Goal: Information Seeking & Learning: Learn about a topic

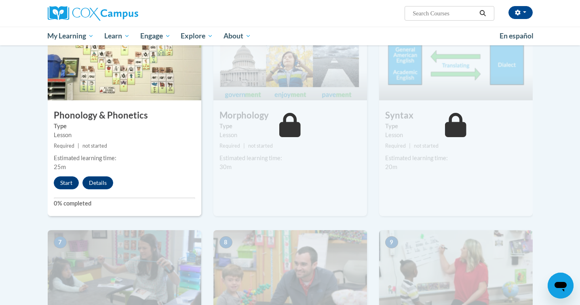
scroll to position [427, 0]
click at [65, 181] on button "Start" at bounding box center [66, 182] width 25 height 13
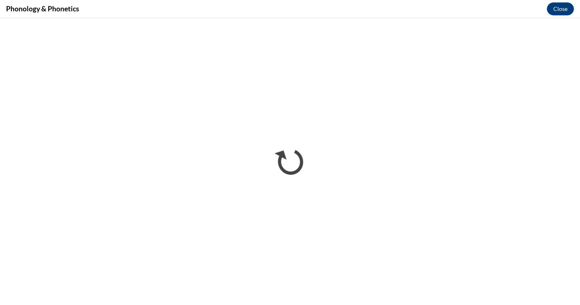
scroll to position [0, 0]
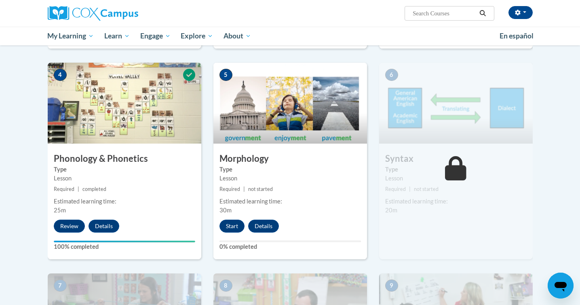
scroll to position [393, 0]
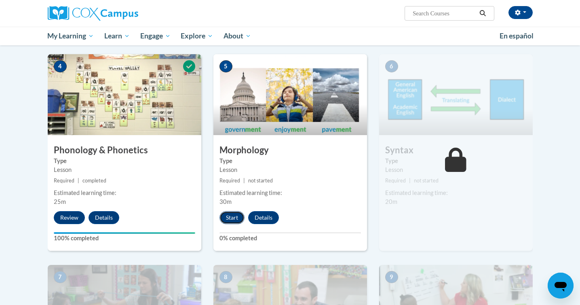
click at [233, 218] on button "Start" at bounding box center [232, 217] width 25 height 13
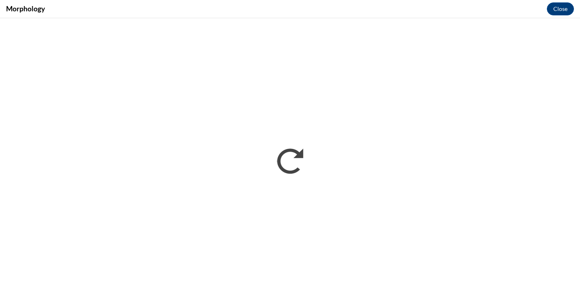
scroll to position [0, 0]
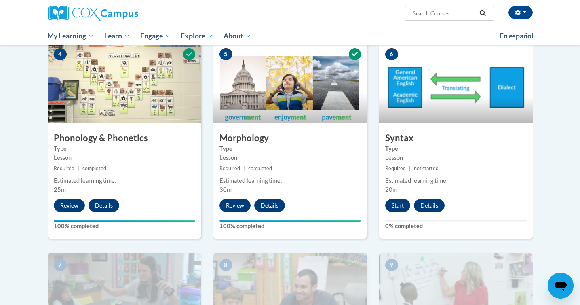
scroll to position [403, 0]
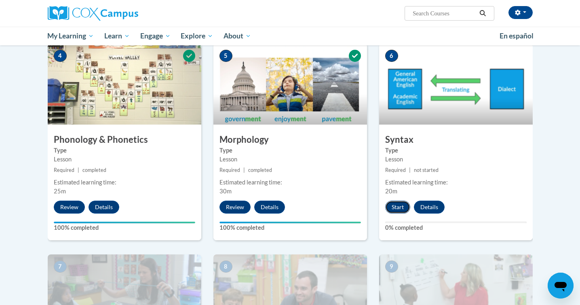
click at [393, 204] on button "Start" at bounding box center [397, 207] width 25 height 13
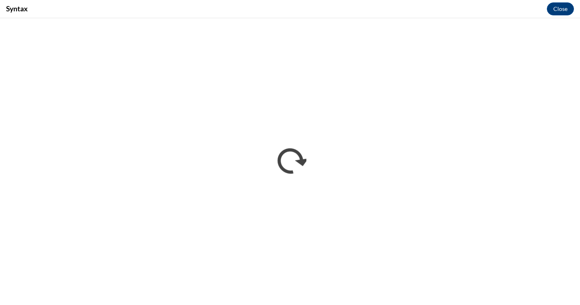
scroll to position [0, 0]
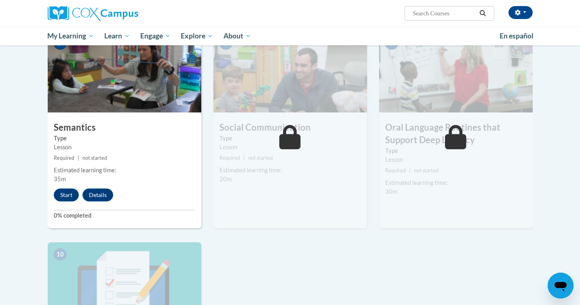
scroll to position [627, 0]
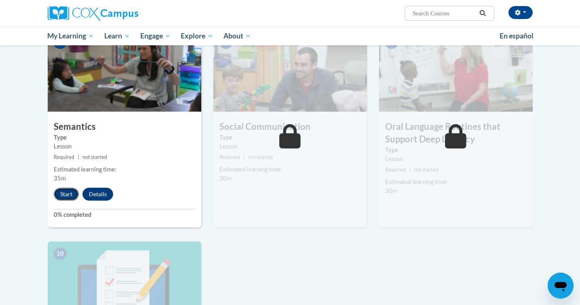
click at [70, 193] on button "Start" at bounding box center [66, 194] width 25 height 13
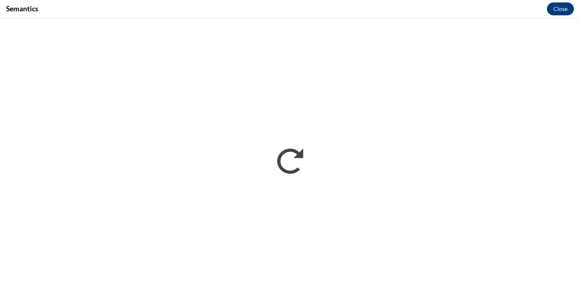
scroll to position [0, 0]
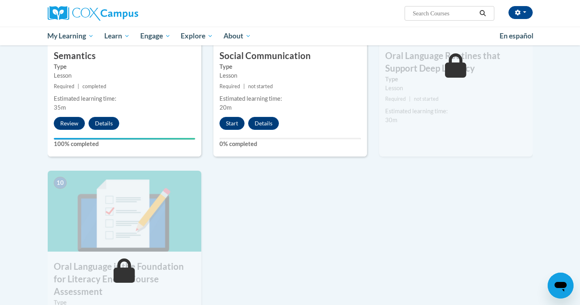
scroll to position [689, 0]
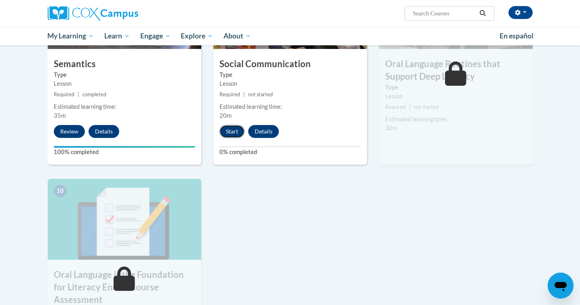
click at [227, 135] on button "Start" at bounding box center [232, 131] width 25 height 13
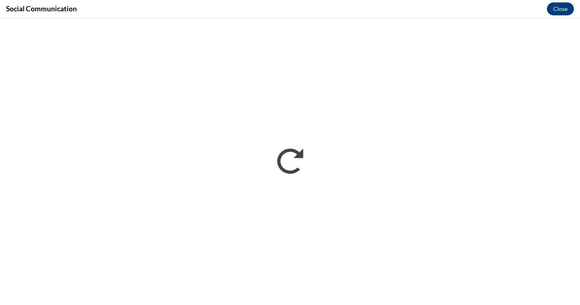
scroll to position [0, 0]
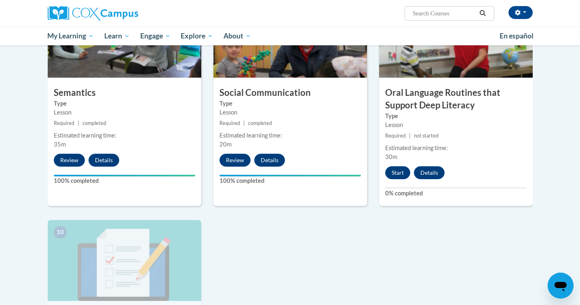
scroll to position [660, 0]
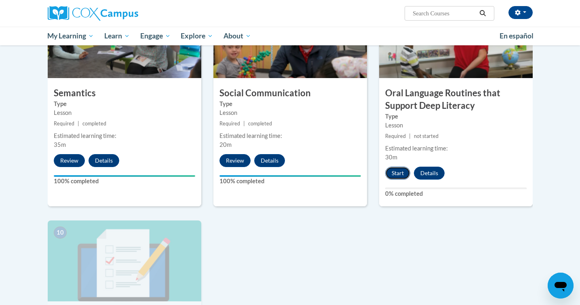
click at [396, 173] on button "Start" at bounding box center [397, 173] width 25 height 13
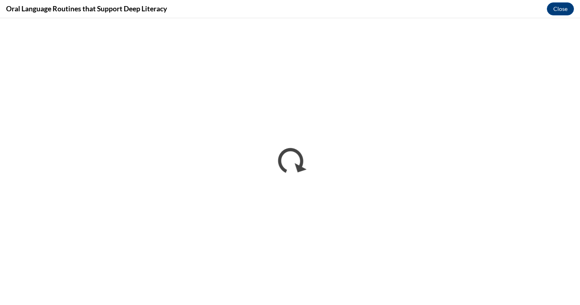
scroll to position [0, 0]
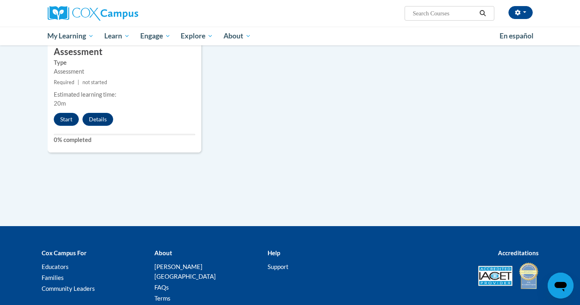
scroll to position [949, 0]
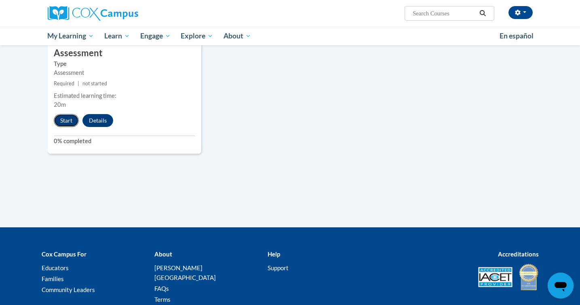
click at [56, 114] on button "Start" at bounding box center [66, 120] width 25 height 13
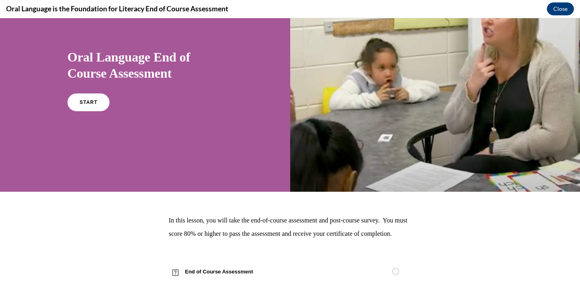
scroll to position [62, 0]
click at [89, 99] on span "START" at bounding box center [88, 102] width 19 height 6
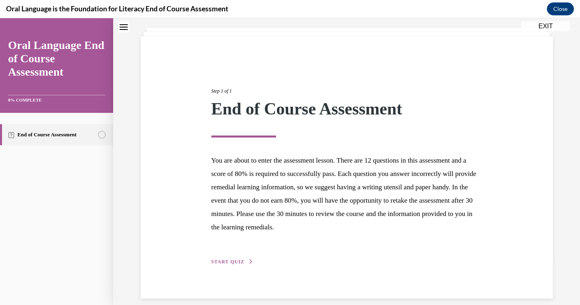
scroll to position [53, 0]
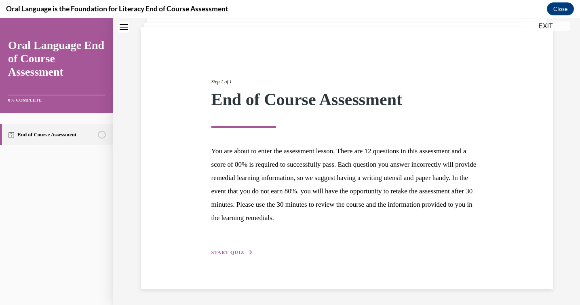
click at [229, 252] on span "START QUIZ" at bounding box center [227, 252] width 33 height 6
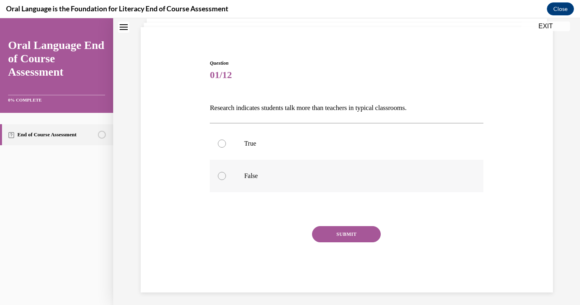
click at [264, 173] on p "False" at bounding box center [353, 176] width 219 height 8
click at [226, 173] on input "False" at bounding box center [222, 176] width 8 height 8
radio input "true"
click at [341, 232] on button "SUBMIT" at bounding box center [346, 234] width 69 height 16
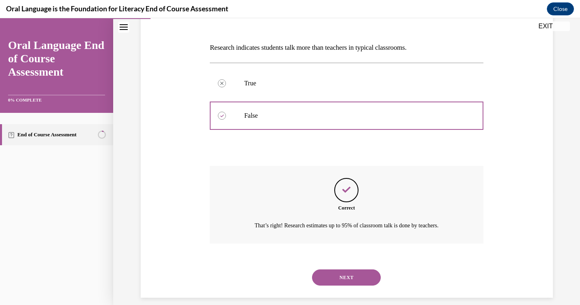
scroll to position [122, 0]
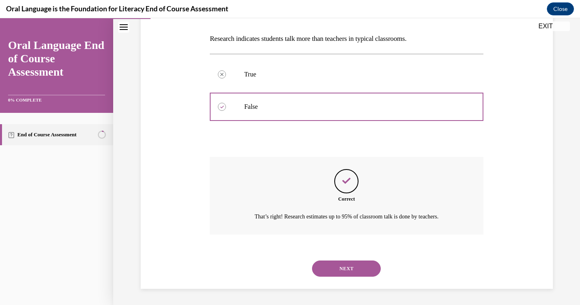
click at [339, 266] on button "NEXT" at bounding box center [346, 268] width 69 height 16
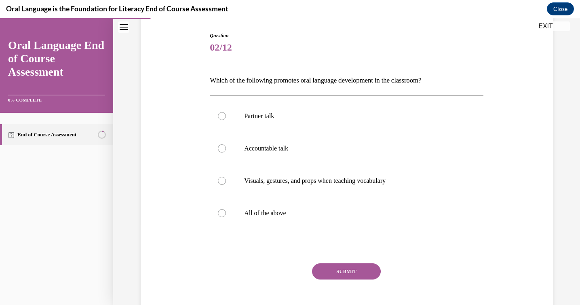
scroll to position [81, 0]
click at [321, 216] on p "All of the above" at bounding box center [353, 212] width 219 height 8
click at [226, 216] on input "All of the above" at bounding box center [222, 212] width 8 height 8
radio input "true"
click at [353, 278] on button "SUBMIT" at bounding box center [346, 270] width 69 height 16
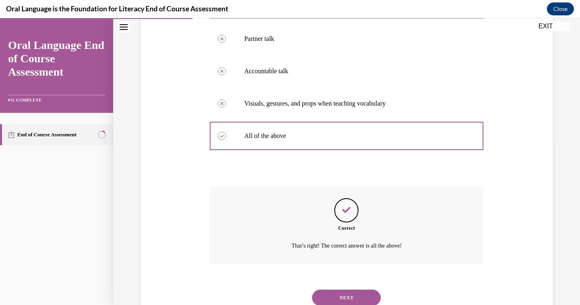
scroll to position [187, 0]
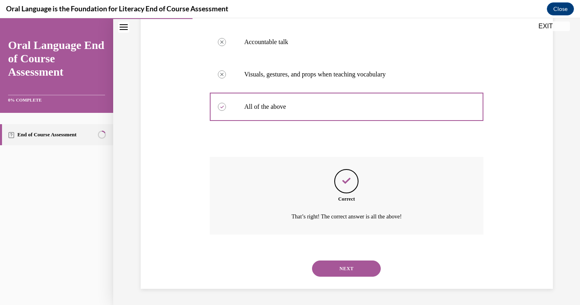
click at [321, 265] on button "NEXT" at bounding box center [346, 268] width 69 height 16
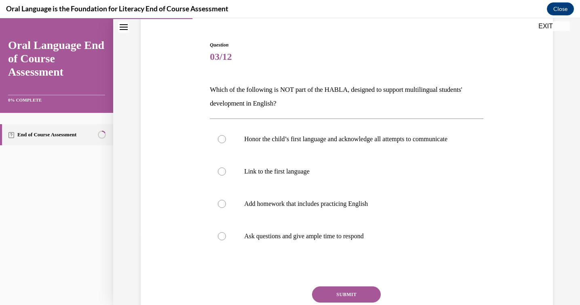
scroll to position [74, 0]
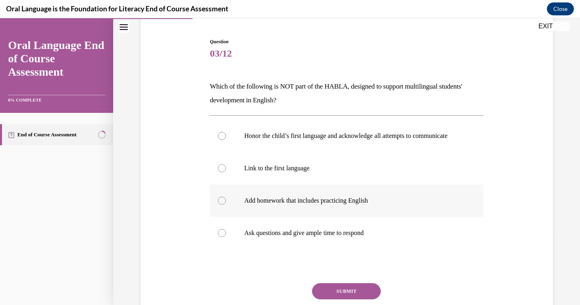
click at [271, 204] on label "Add homework that includes practicing English" at bounding box center [347, 200] width 274 height 32
click at [226, 204] on input "Add homework that includes practicing English" at bounding box center [222, 201] width 8 height 8
radio input "true"
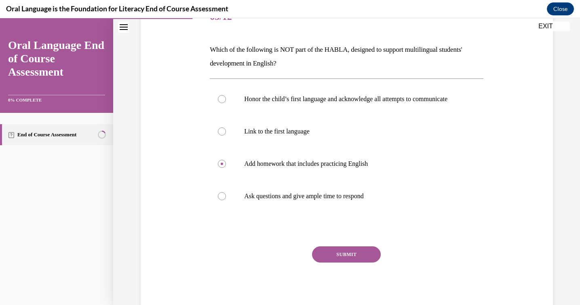
click at [336, 262] on button "SUBMIT" at bounding box center [346, 254] width 69 height 16
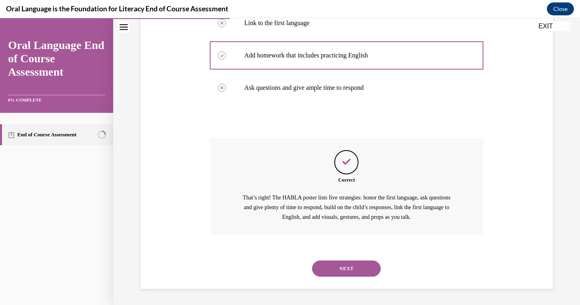
click at [341, 266] on button "NEXT" at bounding box center [346, 268] width 69 height 16
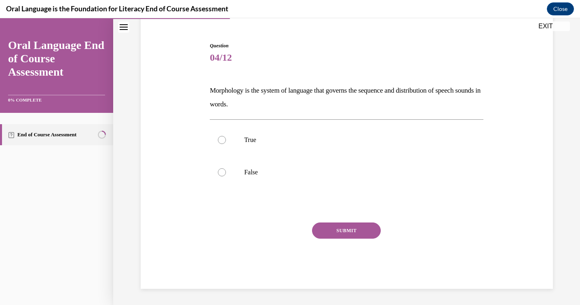
scroll to position [70, 0]
click at [292, 172] on p "False" at bounding box center [353, 172] width 219 height 8
click at [226, 172] on input "False" at bounding box center [222, 172] width 8 height 8
radio input "true"
click at [334, 232] on button "SUBMIT" at bounding box center [346, 230] width 69 height 16
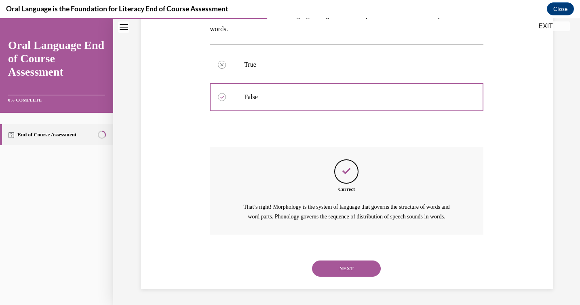
scroll to position [155, 0]
click at [341, 271] on button "NEXT" at bounding box center [346, 268] width 69 height 16
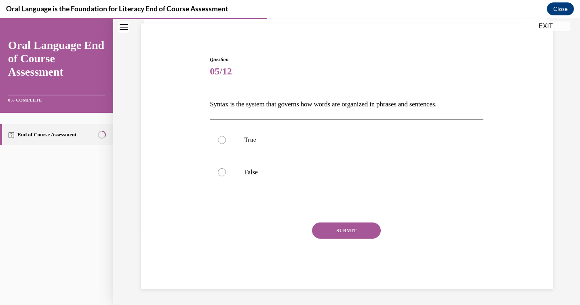
scroll to position [57, 0]
click at [284, 141] on p "True" at bounding box center [353, 140] width 219 height 8
click at [226, 141] on input "True" at bounding box center [222, 140] width 8 height 8
radio input "true"
click at [326, 225] on button "SUBMIT" at bounding box center [346, 230] width 69 height 16
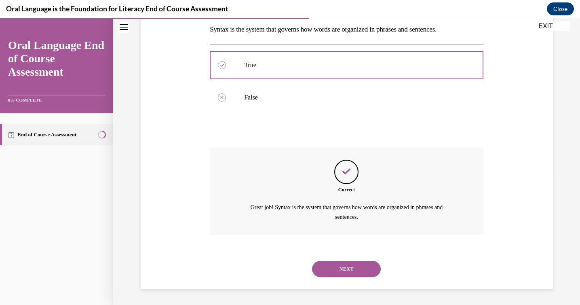
click at [330, 268] on button "NEXT" at bounding box center [346, 269] width 69 height 16
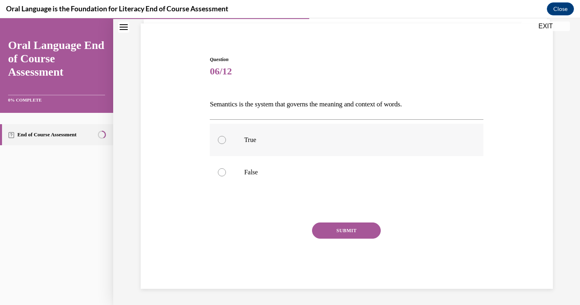
click at [297, 138] on p "True" at bounding box center [353, 140] width 219 height 8
click at [226, 138] on input "True" at bounding box center [222, 140] width 8 height 8
radio input "true"
click at [344, 228] on button "SUBMIT" at bounding box center [346, 230] width 69 height 16
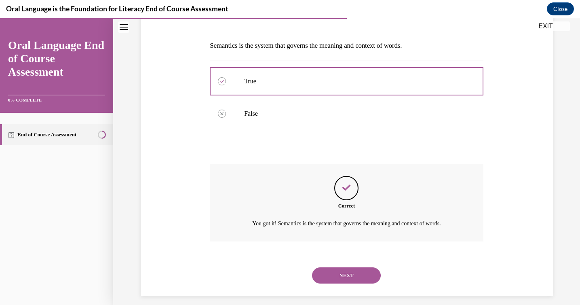
scroll to position [122, 0]
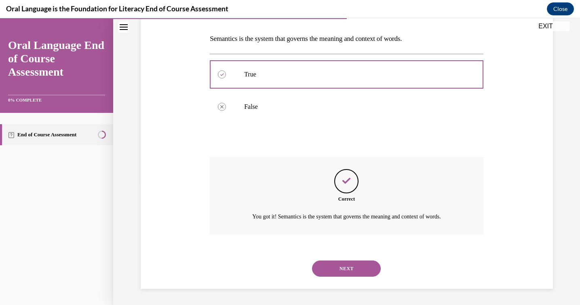
click at [326, 268] on button "NEXT" at bounding box center [346, 268] width 69 height 16
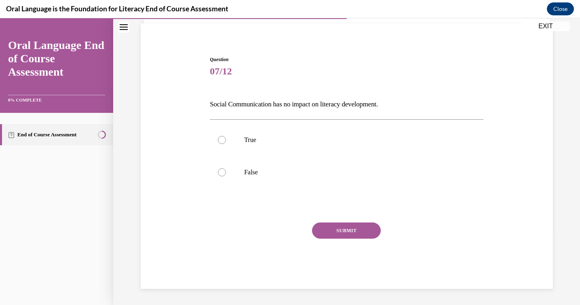
scroll to position [57, 0]
click at [285, 173] on p "False" at bounding box center [353, 172] width 219 height 8
click at [226, 173] on input "False" at bounding box center [222, 172] width 8 height 8
radio input "true"
click at [350, 237] on button "SUBMIT" at bounding box center [346, 230] width 69 height 16
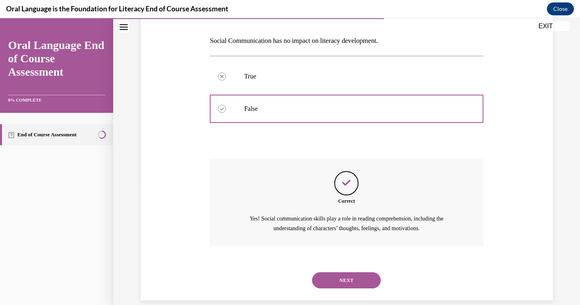
scroll to position [131, 0]
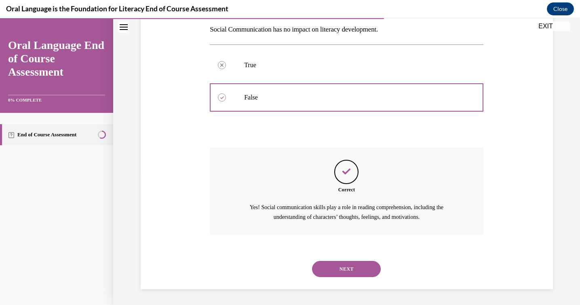
click at [350, 264] on button "NEXT" at bounding box center [346, 269] width 69 height 16
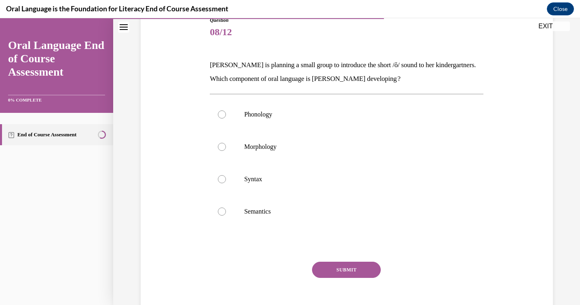
scroll to position [97, 0]
click at [302, 116] on p "Phonology" at bounding box center [353, 114] width 219 height 8
click at [226, 116] on input "Phonology" at bounding box center [222, 114] width 8 height 8
radio input "true"
click at [355, 270] on button "SUBMIT" at bounding box center [346, 269] width 69 height 16
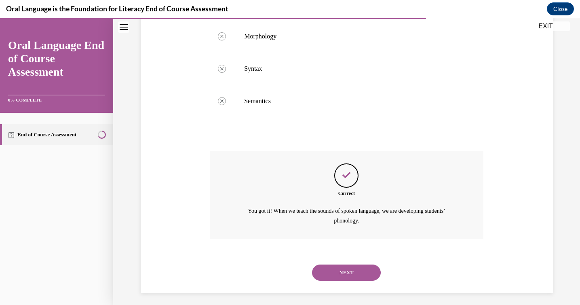
scroll to position [210, 0]
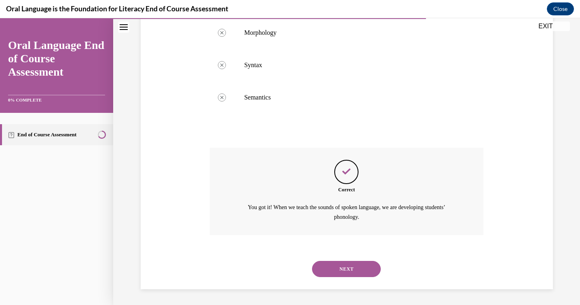
click at [352, 268] on button "NEXT" at bounding box center [346, 269] width 69 height 16
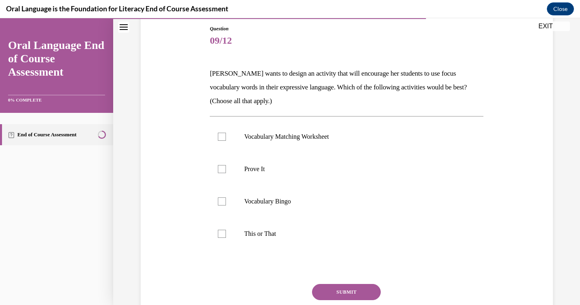
scroll to position [88, 0]
click at [243, 167] on label "Prove It" at bounding box center [347, 168] width 274 height 32
click at [226, 167] on input "Prove It" at bounding box center [222, 168] width 8 height 8
checkbox input "true"
click at [322, 291] on button "SUBMIT" at bounding box center [346, 291] width 69 height 16
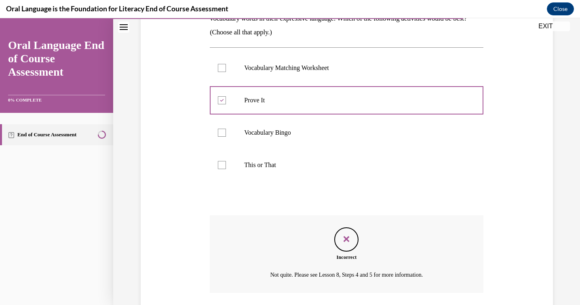
scroll to position [125, 0]
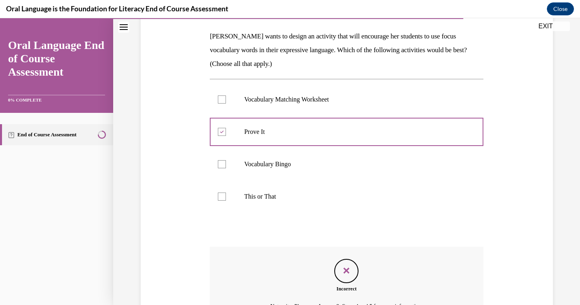
click at [271, 197] on p "This or That" at bounding box center [353, 196] width 219 height 8
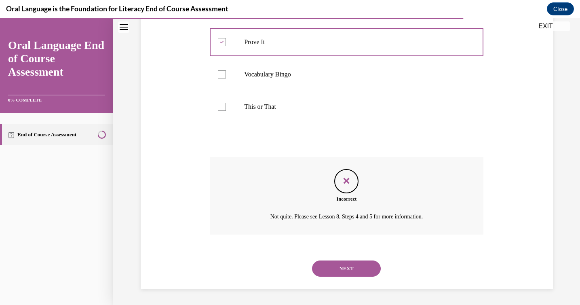
click at [333, 273] on button "NEXT" at bounding box center [346, 268] width 69 height 16
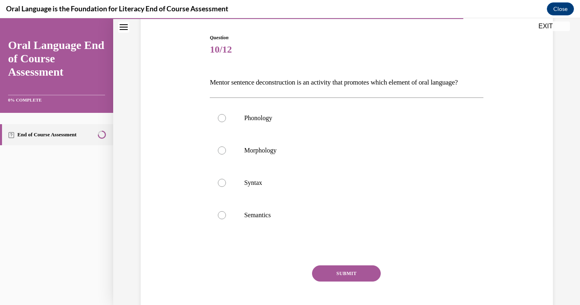
scroll to position [82, 0]
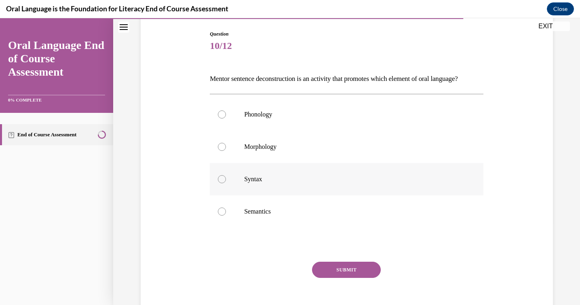
click at [268, 183] on p "Syntax" at bounding box center [353, 179] width 219 height 8
click at [226, 183] on input "Syntax" at bounding box center [222, 179] width 8 height 8
radio input "true"
click at [331, 278] on button "SUBMIT" at bounding box center [346, 270] width 69 height 16
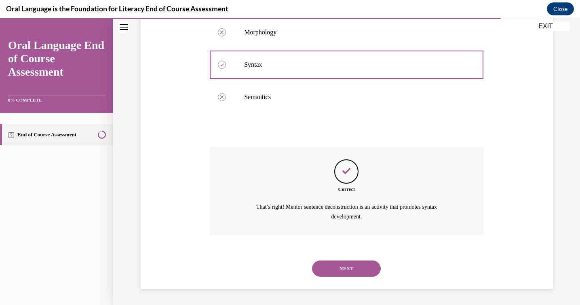
scroll to position [210, 0]
click at [344, 266] on button "NEXT" at bounding box center [346, 268] width 69 height 16
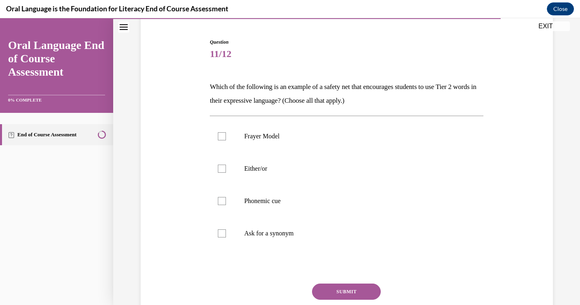
scroll to position [74, 0]
click at [257, 186] on label "Phonemic cue" at bounding box center [347, 201] width 274 height 32
click at [226, 197] on input "Phonemic cue" at bounding box center [222, 201] width 8 height 8
checkbox input "true"
click at [251, 167] on p "Either/or" at bounding box center [353, 169] width 219 height 8
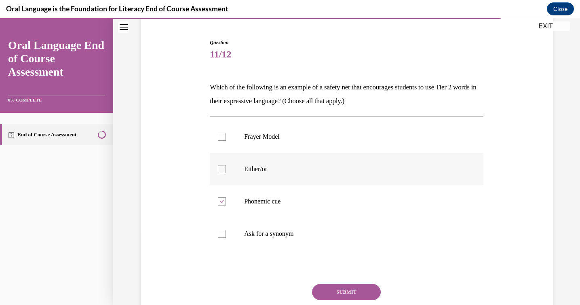
click at [226, 167] on input "Either/or" at bounding box center [222, 169] width 8 height 8
checkbox input "true"
click at [256, 230] on p "Ask for a synonym" at bounding box center [353, 234] width 219 height 8
click at [226, 230] on input "Ask for a synonym" at bounding box center [222, 234] width 8 height 8
checkbox input "true"
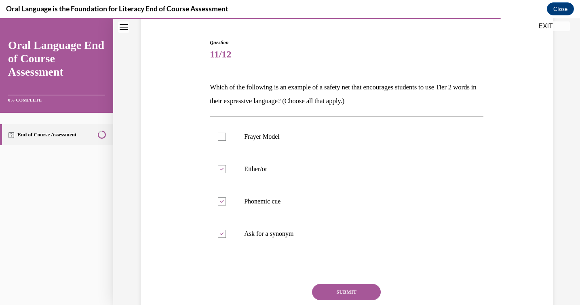
click at [330, 291] on button "SUBMIT" at bounding box center [346, 292] width 69 height 16
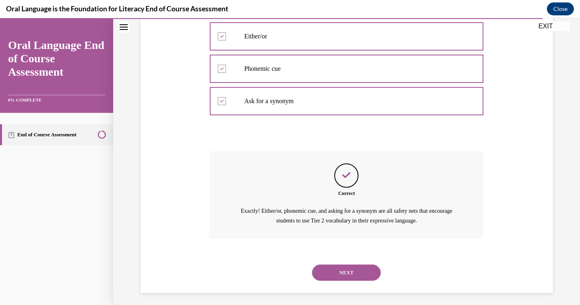
scroll to position [210, 0]
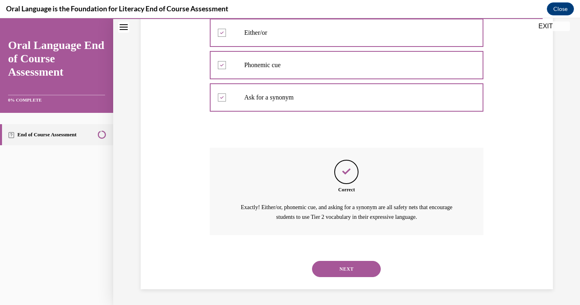
click at [318, 268] on button "NEXT" at bounding box center [346, 269] width 69 height 16
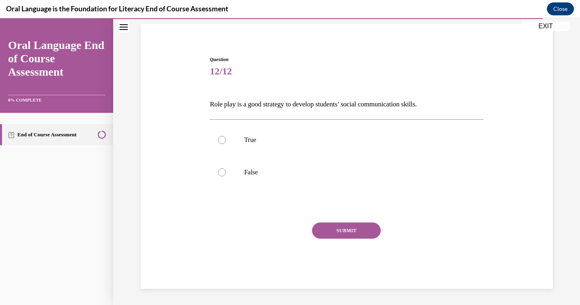
scroll to position [57, 0]
click at [281, 125] on label "True" at bounding box center [347, 140] width 274 height 32
click at [226, 136] on input "True" at bounding box center [222, 140] width 8 height 8
radio input "true"
click at [339, 224] on button "SUBMIT" at bounding box center [346, 230] width 69 height 16
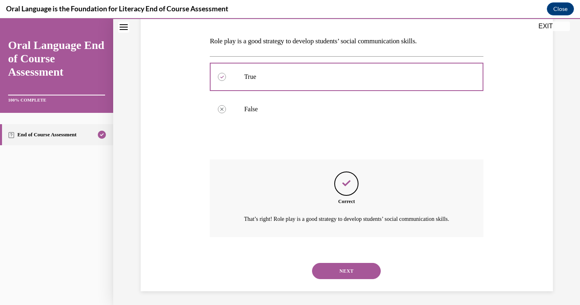
scroll to position [131, 0]
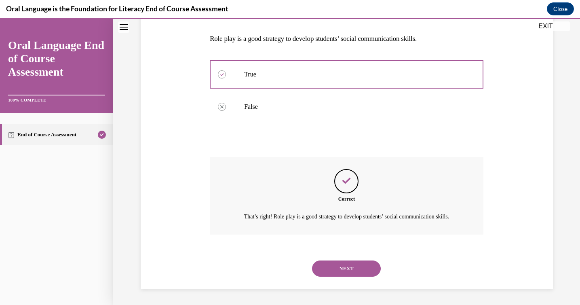
click at [348, 262] on button "NEXT" at bounding box center [346, 268] width 69 height 16
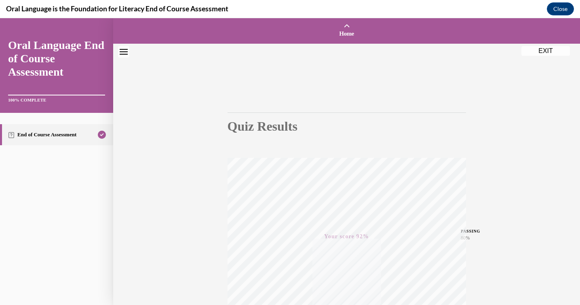
scroll to position [128, 0]
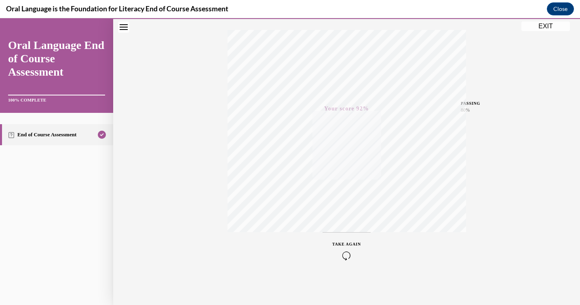
click at [536, 26] on button "EXIT" at bounding box center [546, 26] width 49 height 10
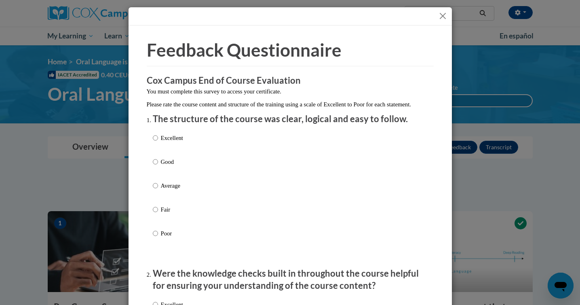
scroll to position [6, 0]
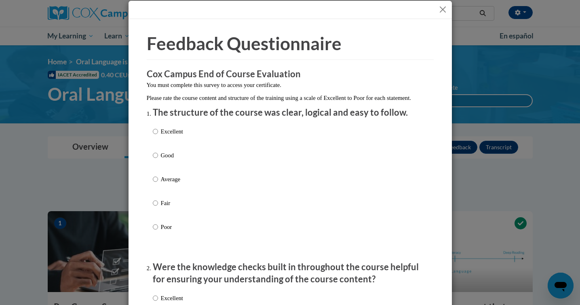
click at [181, 136] on p "Excellent" at bounding box center [172, 131] width 22 height 9
click at [158, 136] on input "Excellent" at bounding box center [155, 131] width 5 height 9
radio input "true"
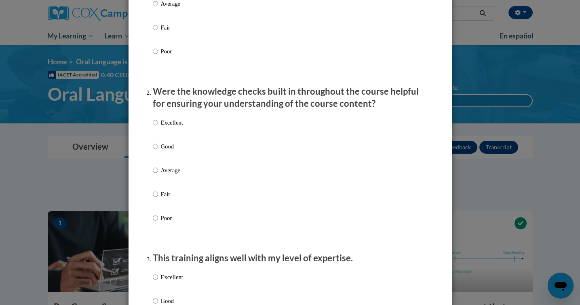
scroll to position [189, 0]
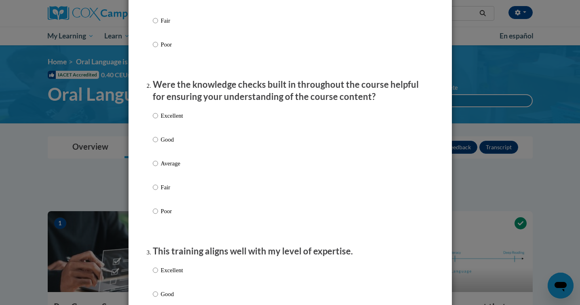
click at [174, 120] on p "Excellent" at bounding box center [172, 115] width 22 height 9
click at [158, 120] on input "Excellent" at bounding box center [155, 115] width 5 height 9
radio input "true"
click at [170, 275] on p "Excellent" at bounding box center [172, 270] width 22 height 9
click at [158, 275] on input "Excellent" at bounding box center [155, 270] width 5 height 9
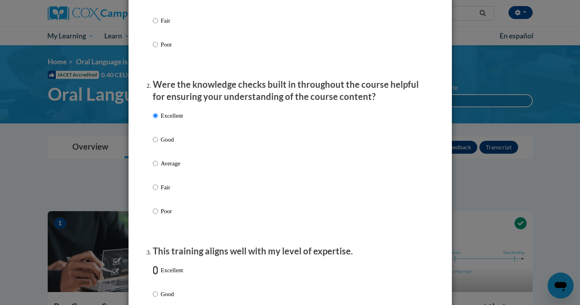
radio input "true"
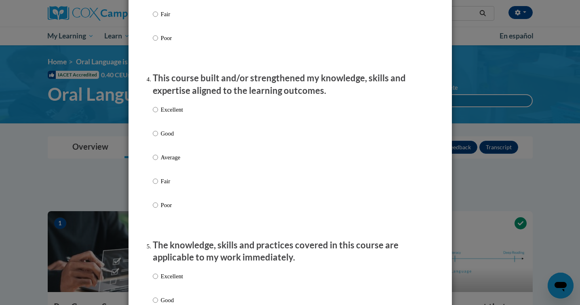
scroll to position [530, 0]
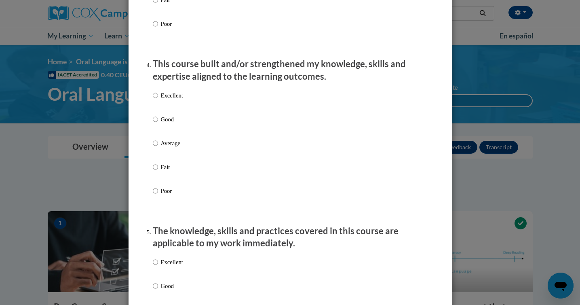
click at [167, 110] on label "Excellent" at bounding box center [168, 102] width 30 height 22
click at [158, 100] on input "Excellent" at bounding box center [155, 95] width 5 height 9
radio input "true"
click at [167, 266] on p "Excellent" at bounding box center [172, 262] width 22 height 9
click at [158, 266] on input "Excellent" at bounding box center [155, 262] width 5 height 9
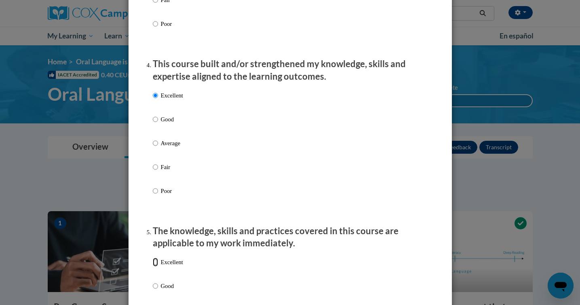
radio input "true"
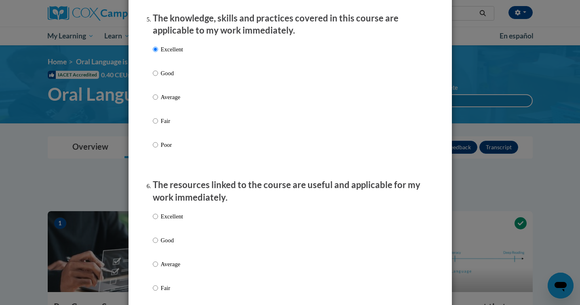
click at [169, 221] on p "Excellent" at bounding box center [172, 216] width 22 height 9
click at [158, 221] on input "Excellent" at bounding box center [155, 216] width 5 height 9
radio input "true"
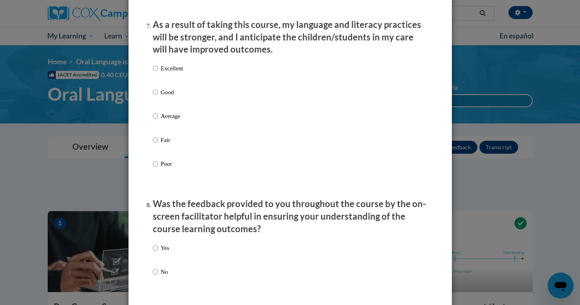
scroll to position [1073, 0]
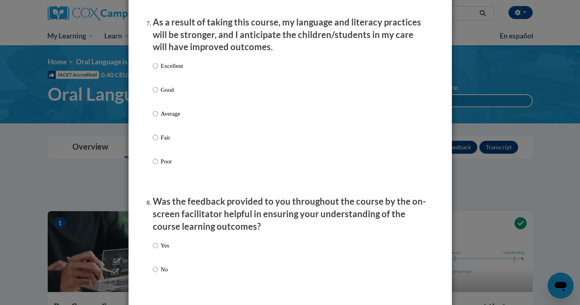
click at [166, 70] on p "Excellent" at bounding box center [172, 65] width 22 height 9
click at [158, 70] on input "Excellent" at bounding box center [155, 65] width 5 height 9
radio input "true"
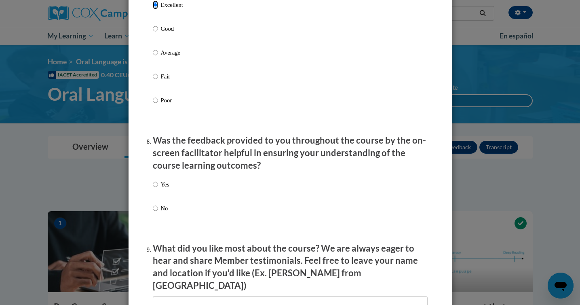
scroll to position [1135, 0]
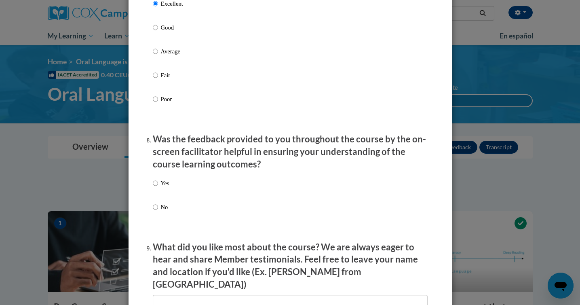
click at [159, 199] on label "Yes" at bounding box center [161, 190] width 17 height 22
click at [158, 188] on input "Yes" at bounding box center [155, 183] width 5 height 9
radio input "true"
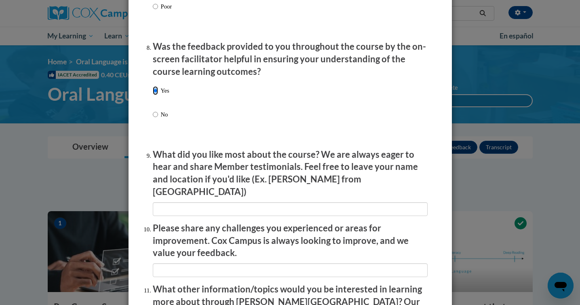
scroll to position [1228, 0]
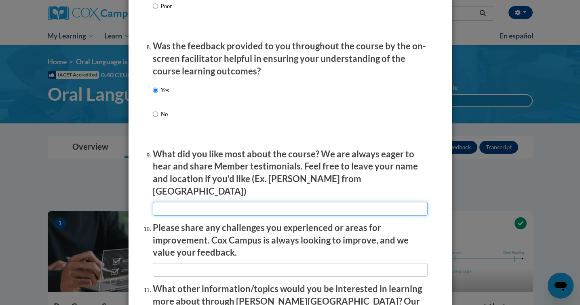
click at [159, 202] on input "textbox" at bounding box center [290, 209] width 275 height 14
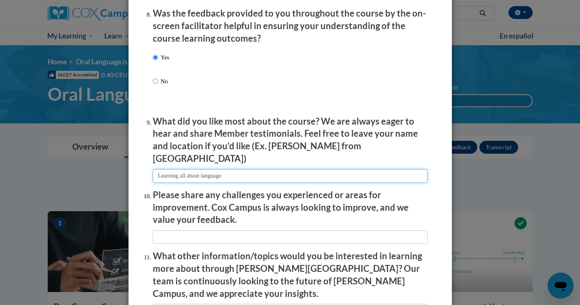
scroll to position [1304, 0]
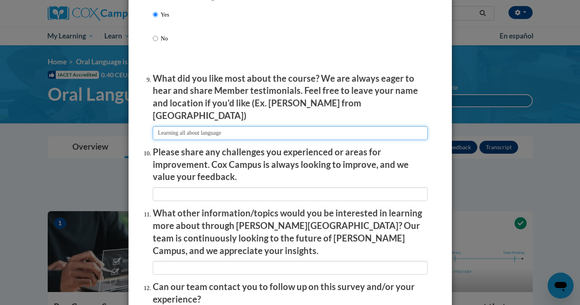
type input "Learning all about language"
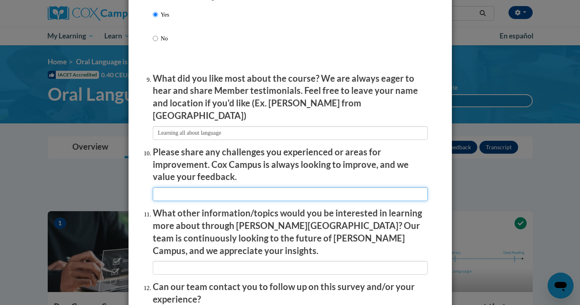
click at [169, 194] on input "textbox" at bounding box center [290, 194] width 275 height 14
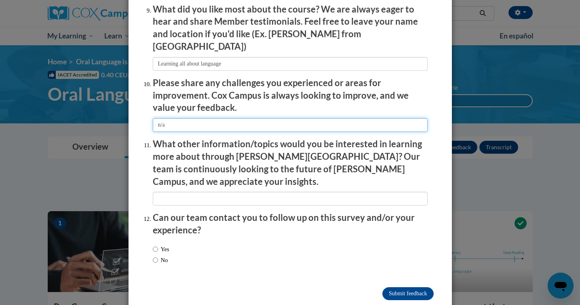
scroll to position [1377, 0]
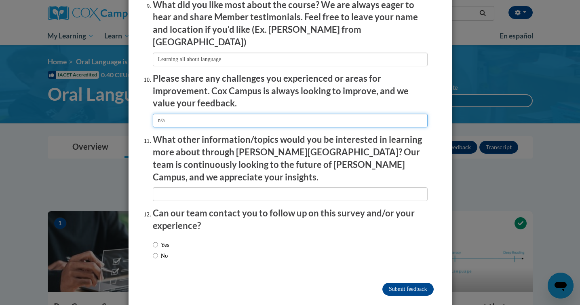
type input "n/a"
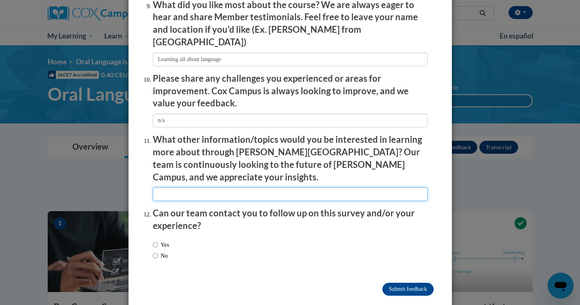
click at [172, 187] on input "textbox" at bounding box center [290, 194] width 275 height 14
type input "n/a"
click at [181, 218] on li "Can our team contact you to follow up on this survey and/or your experience? Ye…" at bounding box center [290, 236] width 275 height 59
click at [154, 251] on input "No" at bounding box center [155, 255] width 5 height 9
radio input "true"
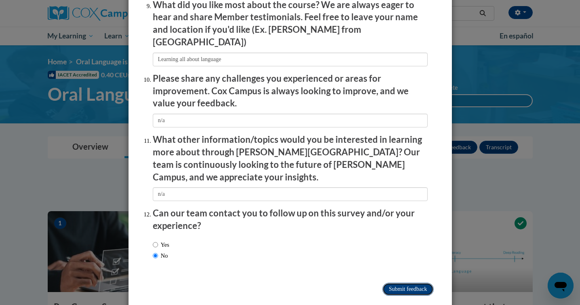
click at [407, 283] on input "Submit feedback" at bounding box center [408, 289] width 51 height 13
